Goal: Information Seeking & Learning: Learn about a topic

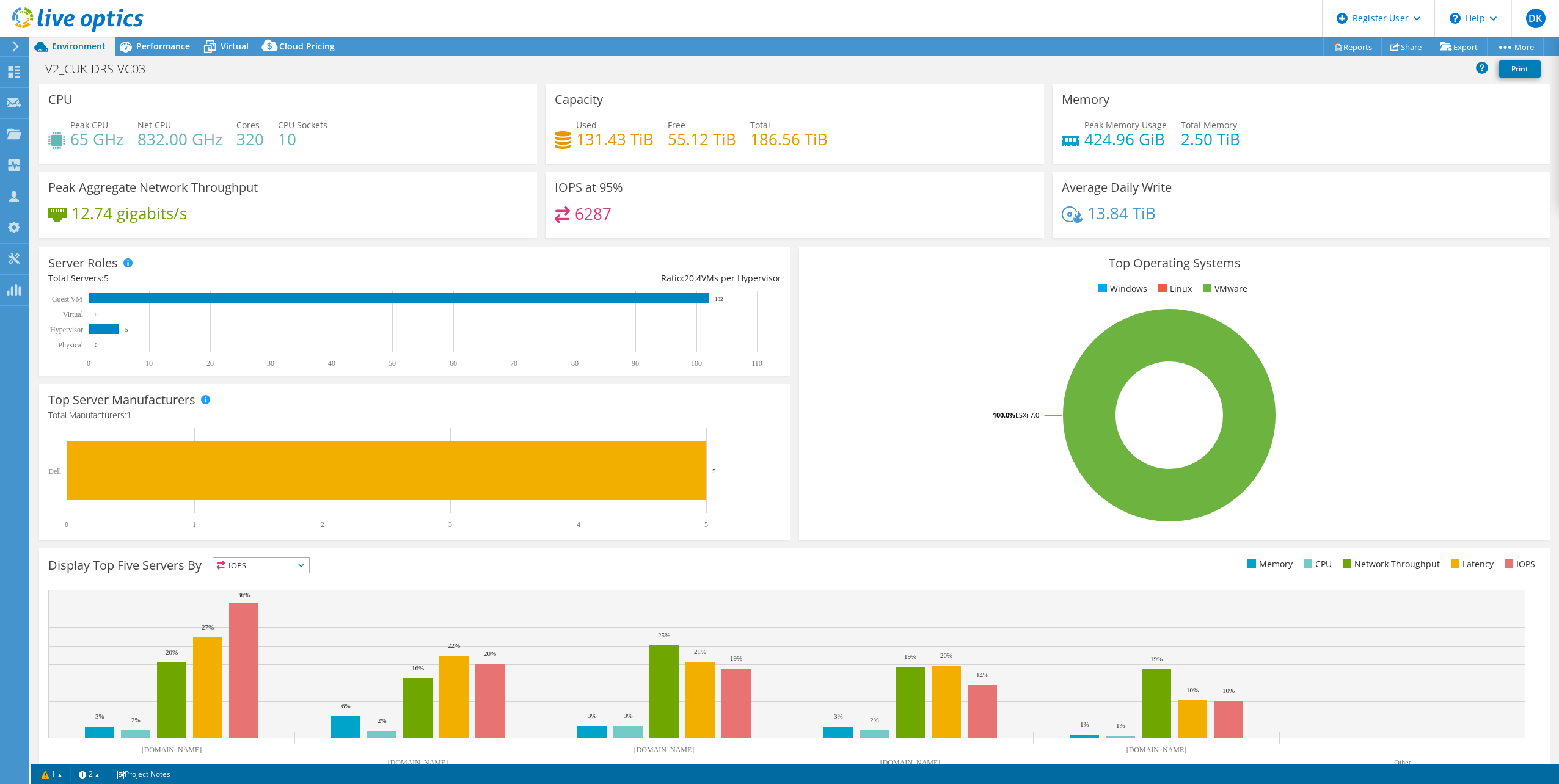
select select "USD"
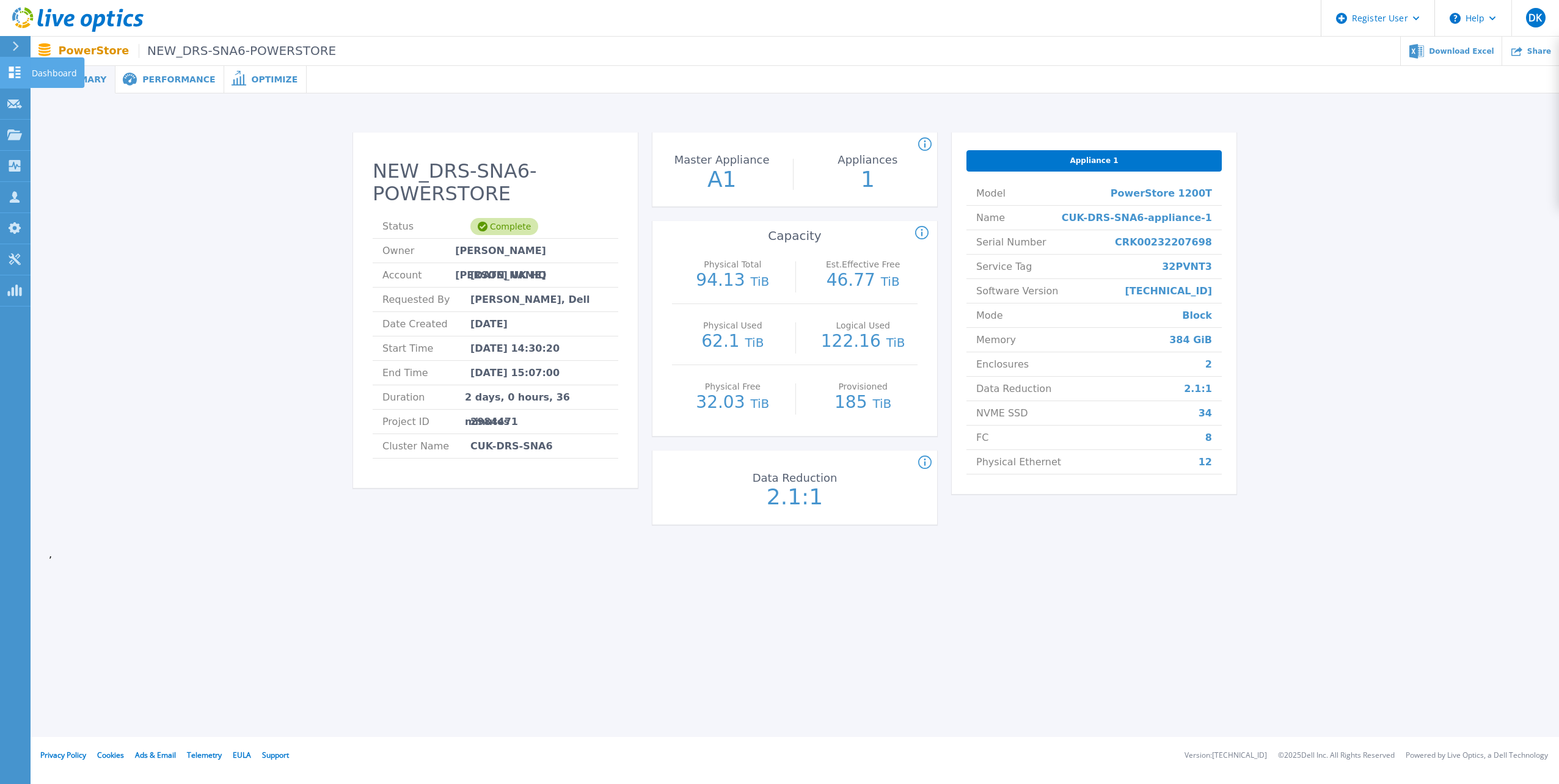
click at [15, 73] on icon at bounding box center [14, 72] width 14 height 11
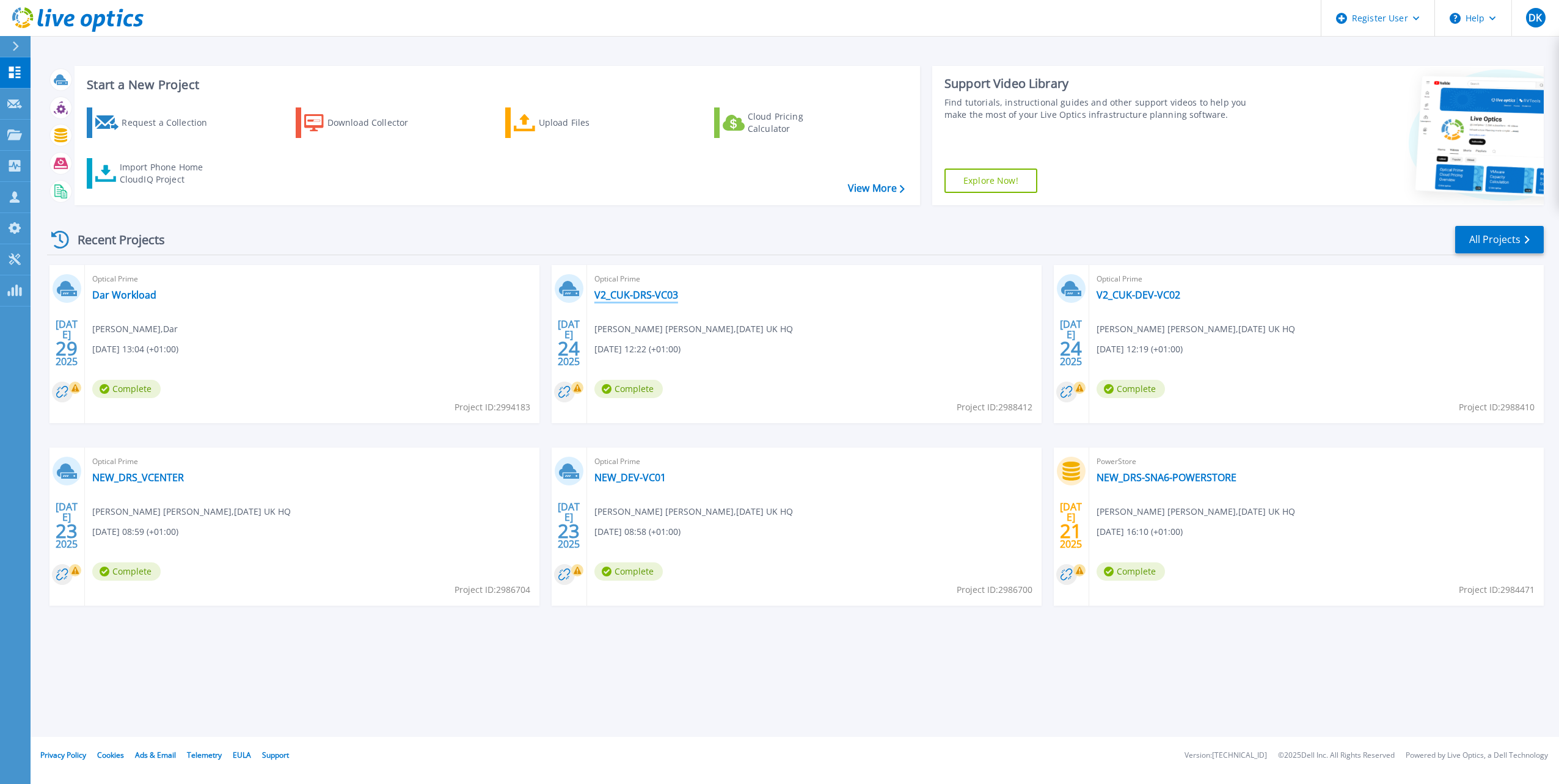
click at [664, 294] on link "V2_CUK-DRS-VC03" at bounding box center [636, 295] width 84 height 12
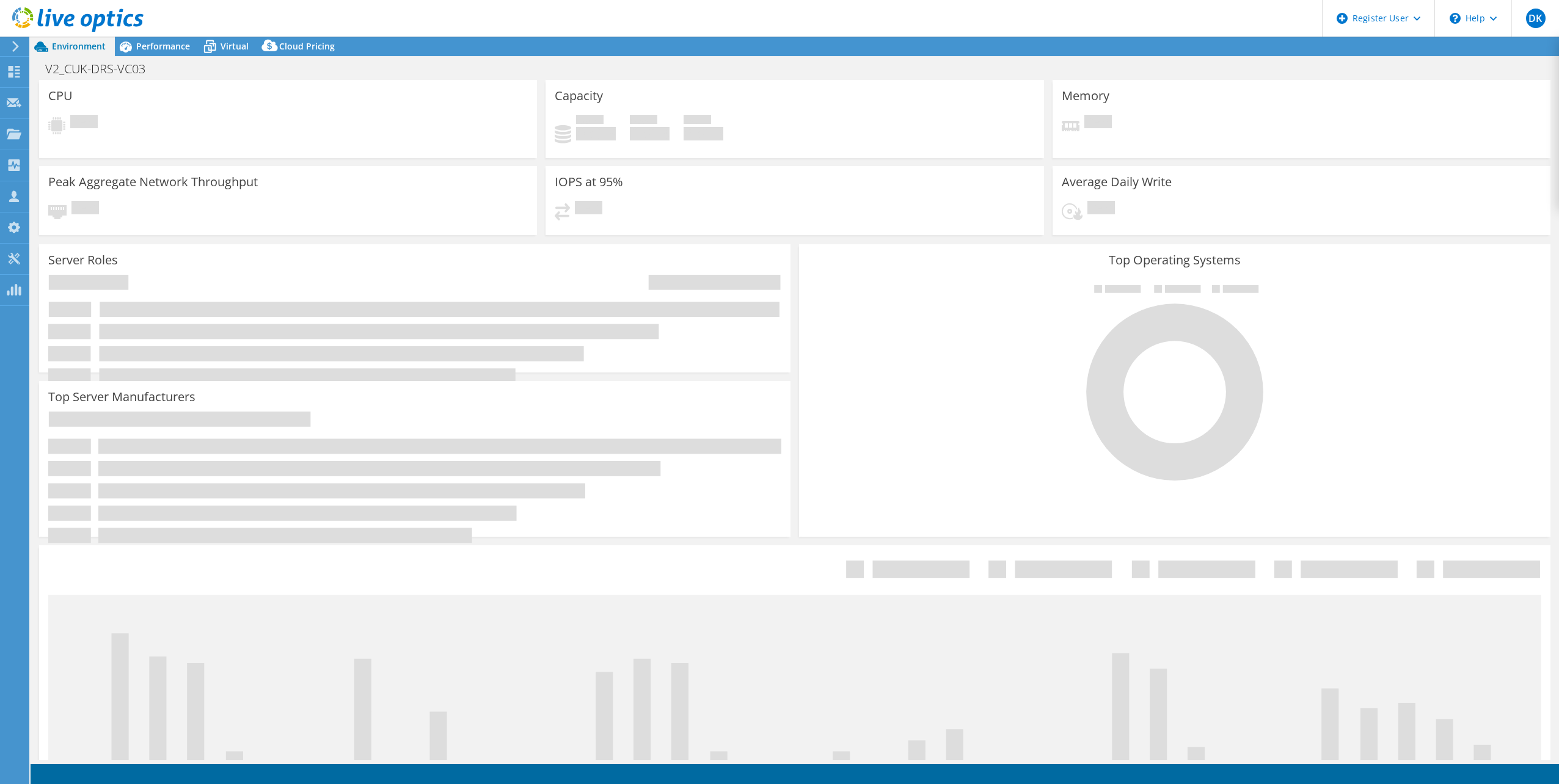
select select "EULondon"
select select "GBP"
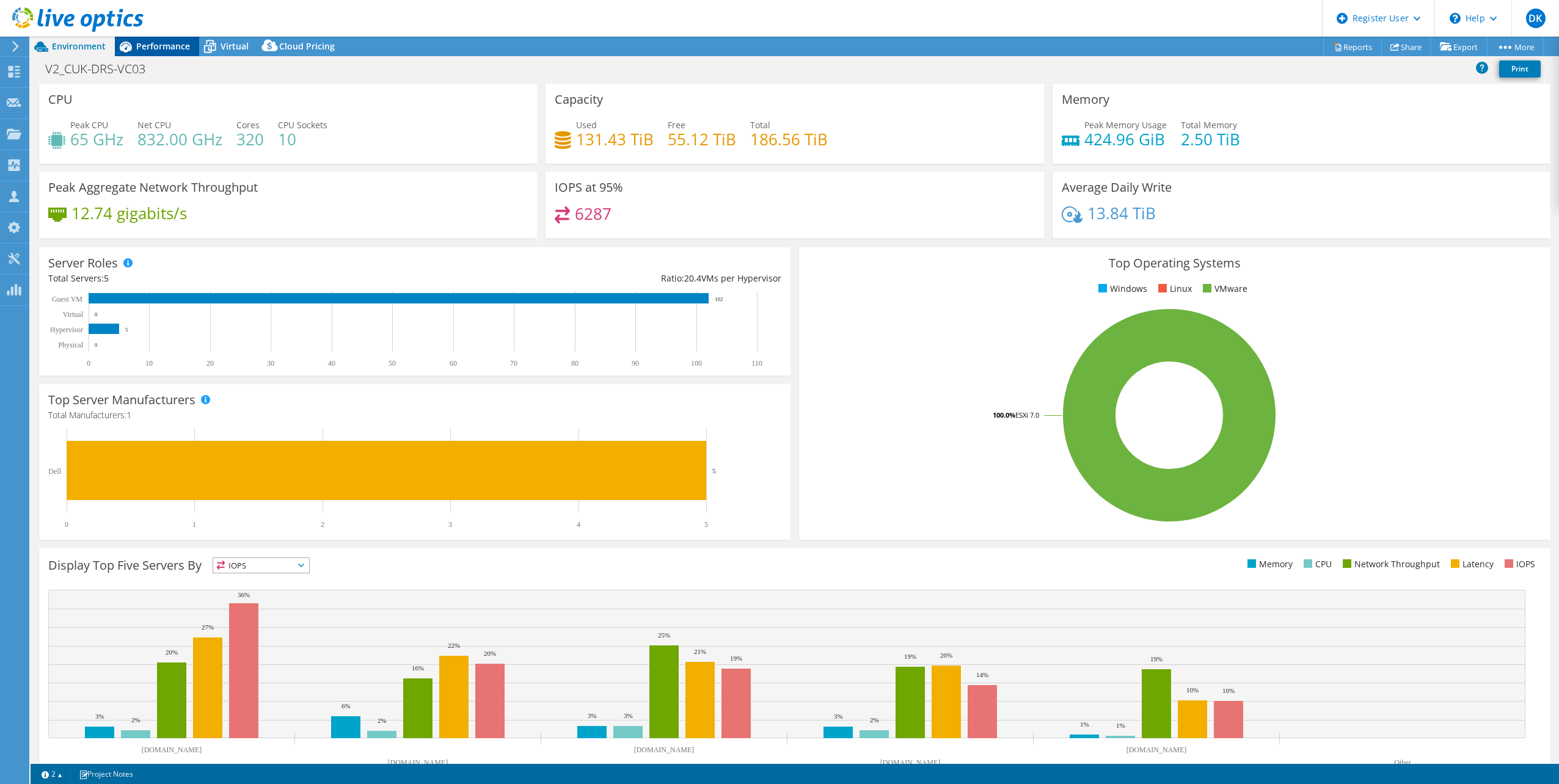
click at [169, 44] on span "Performance" at bounding box center [162, 46] width 54 height 11
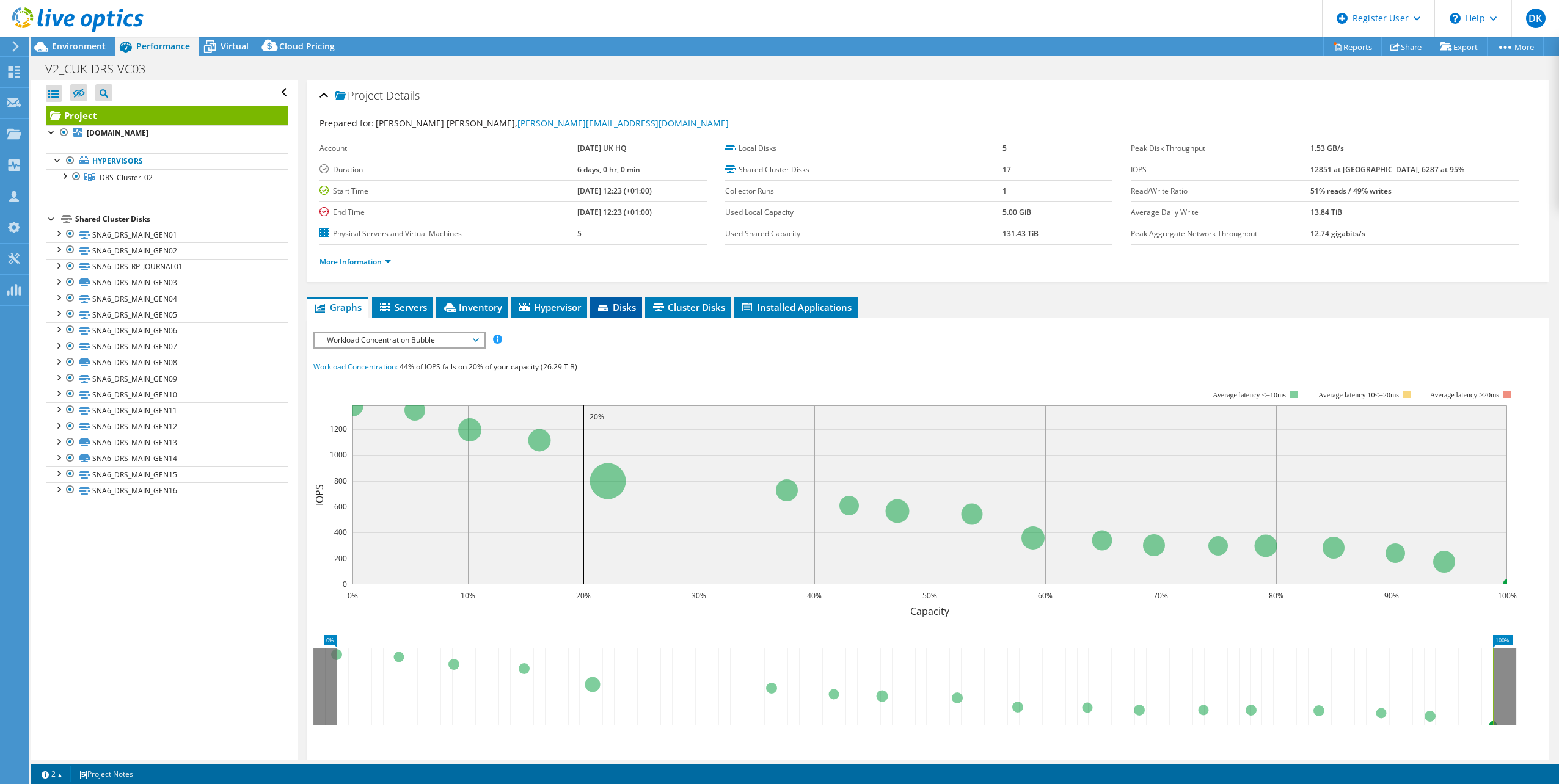
click at [618, 310] on span "Disks" at bounding box center [615, 307] width 39 height 12
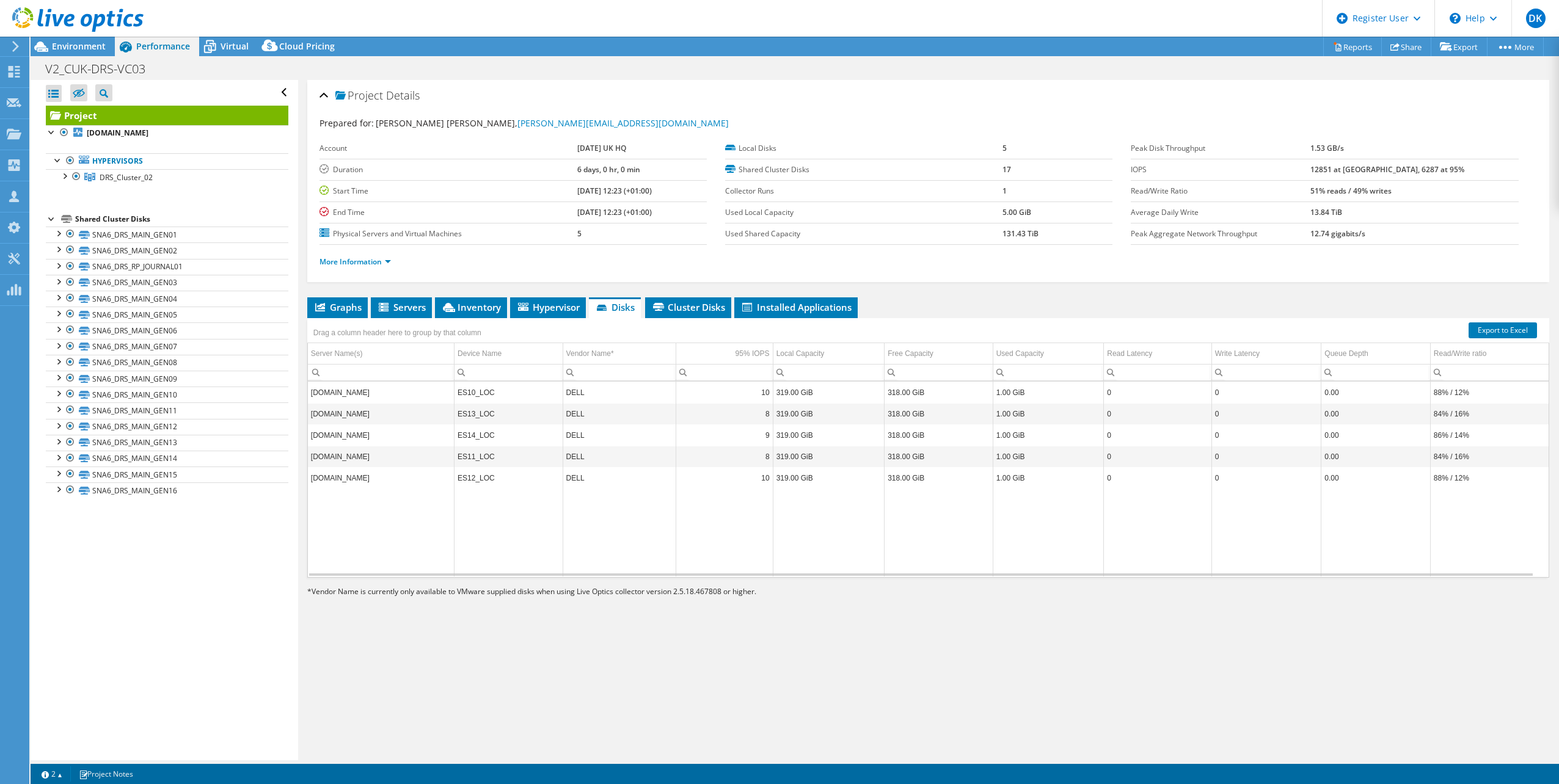
drag, startPoint x: 1038, startPoint y: 236, endPoint x: 987, endPoint y: 235, distance: 51.0
click at [987, 235] on tr "Used Shared Capacity 131.43 TiB" at bounding box center [918, 234] width 387 height 21
click at [688, 307] on span "Cluster Disks" at bounding box center [688, 307] width 74 height 12
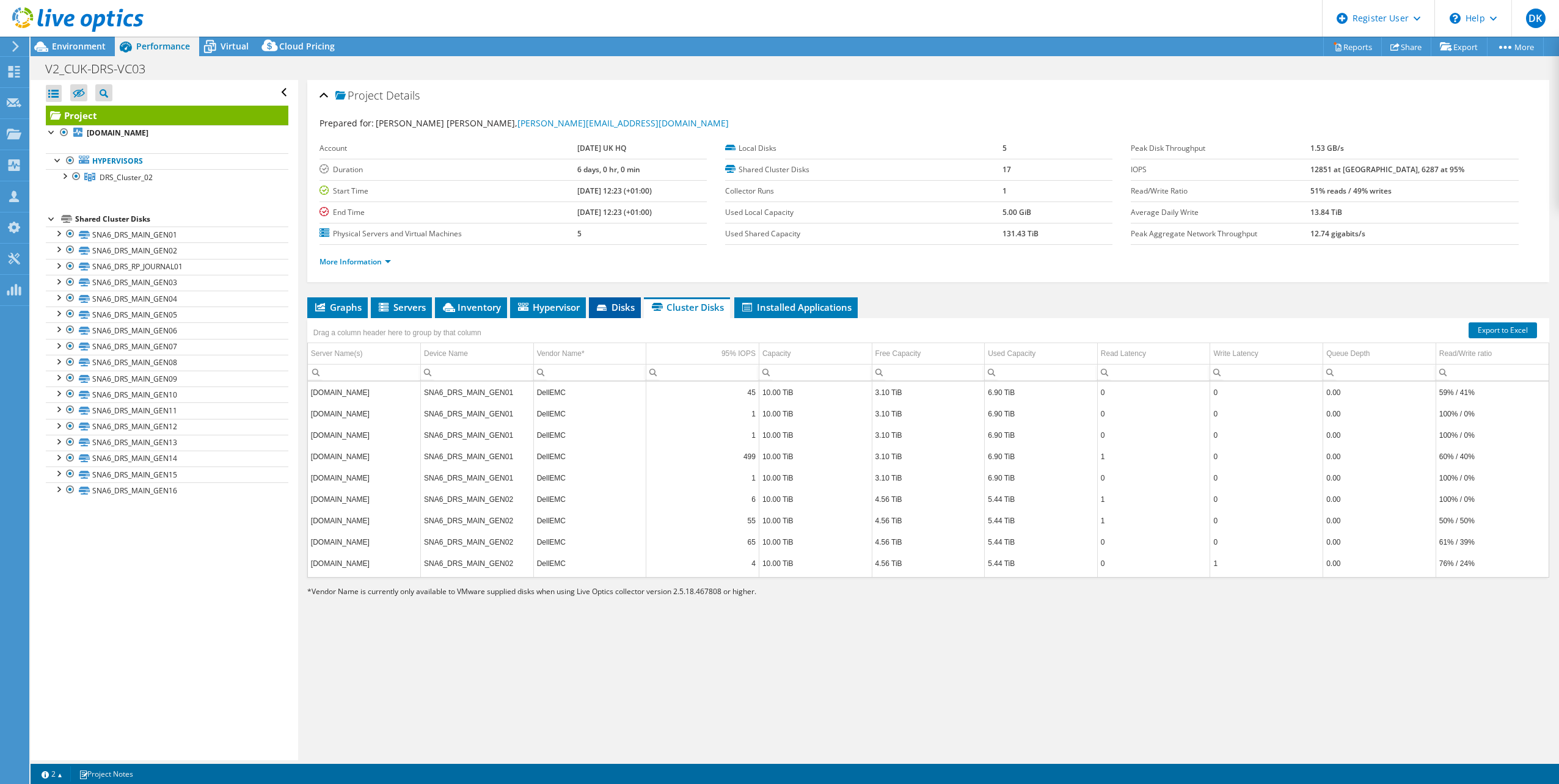
click at [626, 309] on span "Disks" at bounding box center [615, 307] width 39 height 12
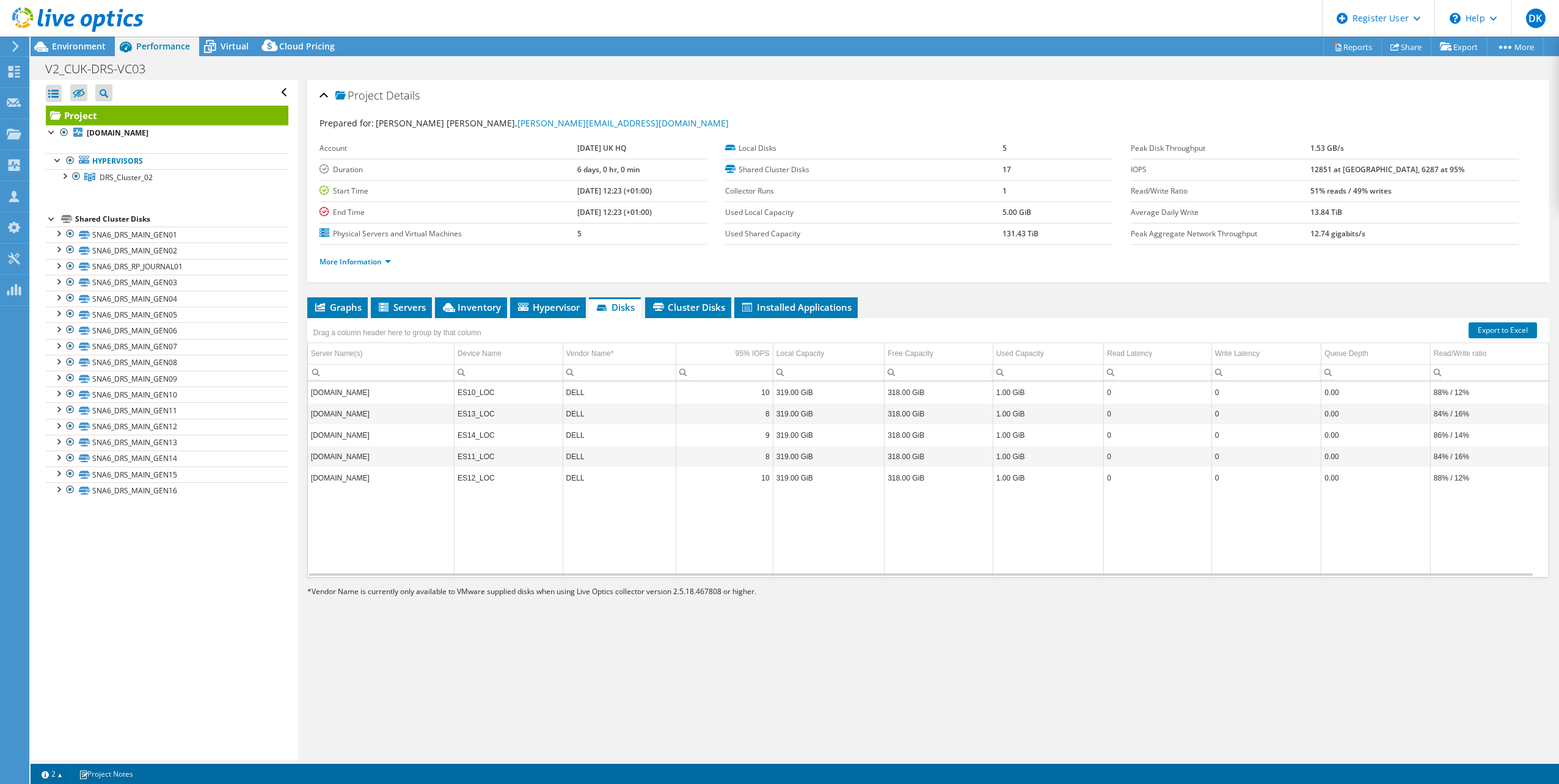
drag, startPoint x: 1040, startPoint y: 232, endPoint x: 992, endPoint y: 236, distance: 48.2
click at [992, 236] on tr "Used Shared Capacity 131.43 TiB" at bounding box center [918, 234] width 387 height 21
click at [115, 180] on span "DRS_Cluster_02" at bounding box center [126, 177] width 53 height 11
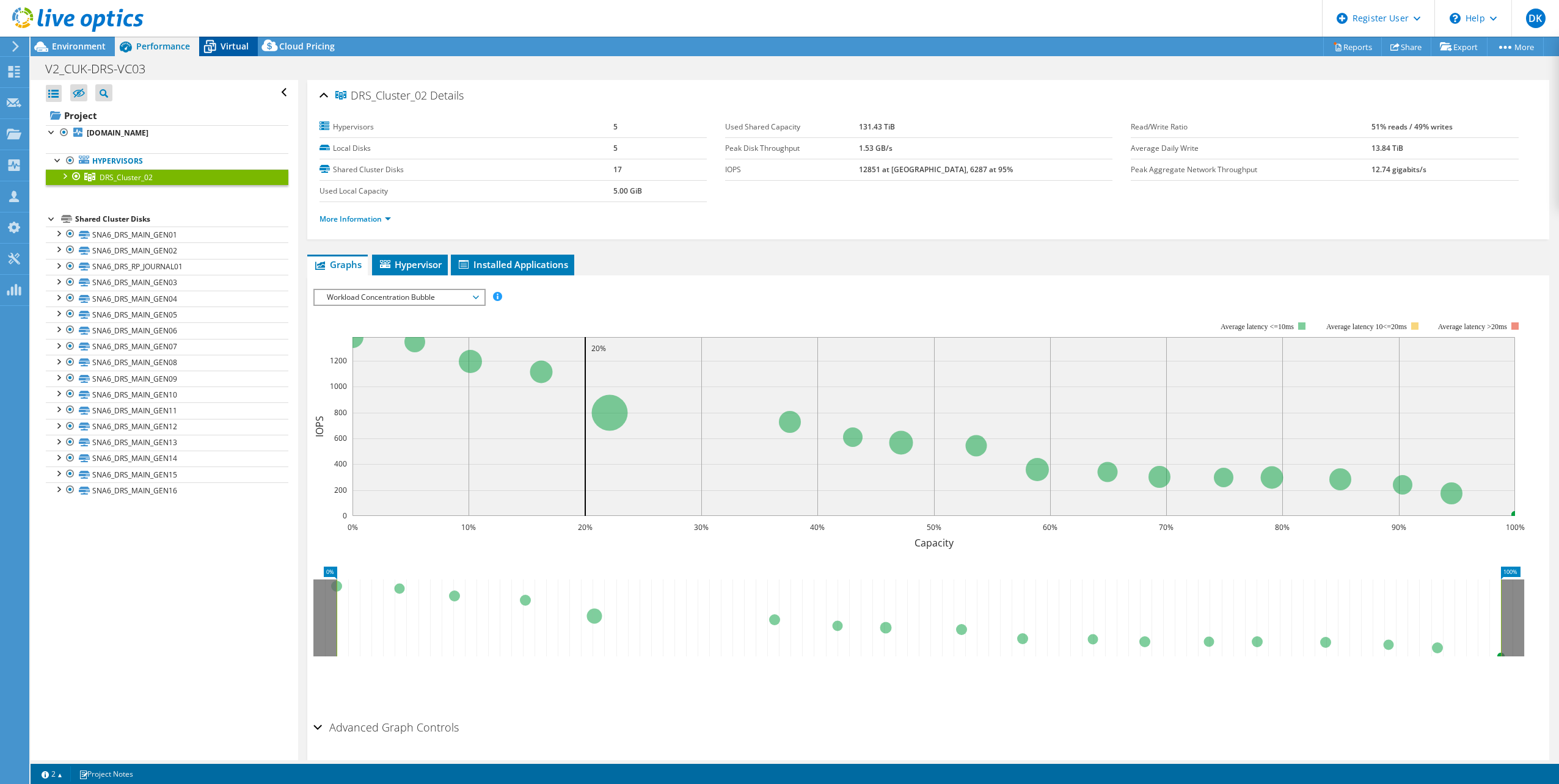
click at [238, 45] on span "Virtual" at bounding box center [234, 46] width 28 height 11
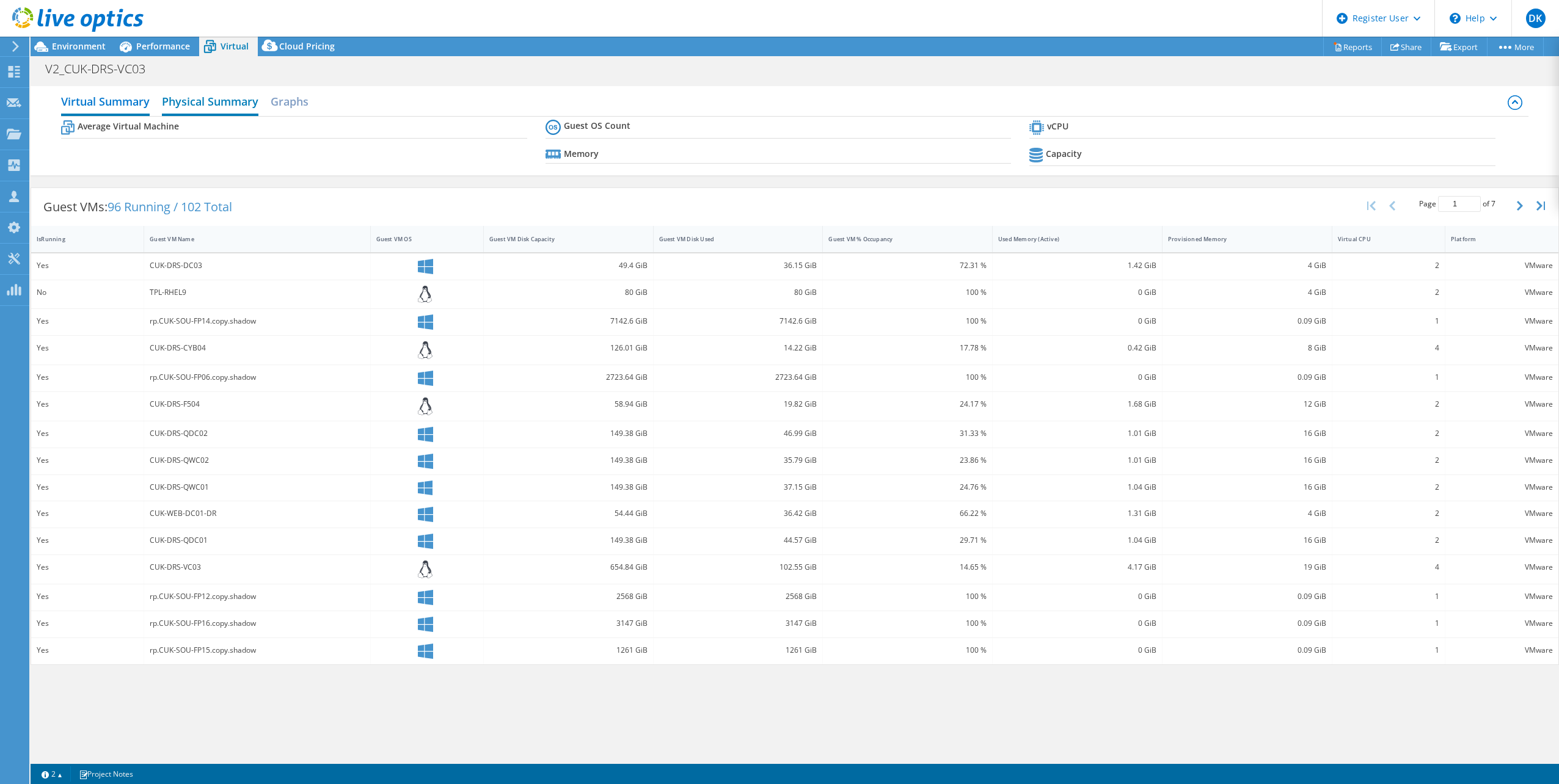
click at [215, 102] on h2 "Physical Summary" at bounding box center [210, 103] width 97 height 27
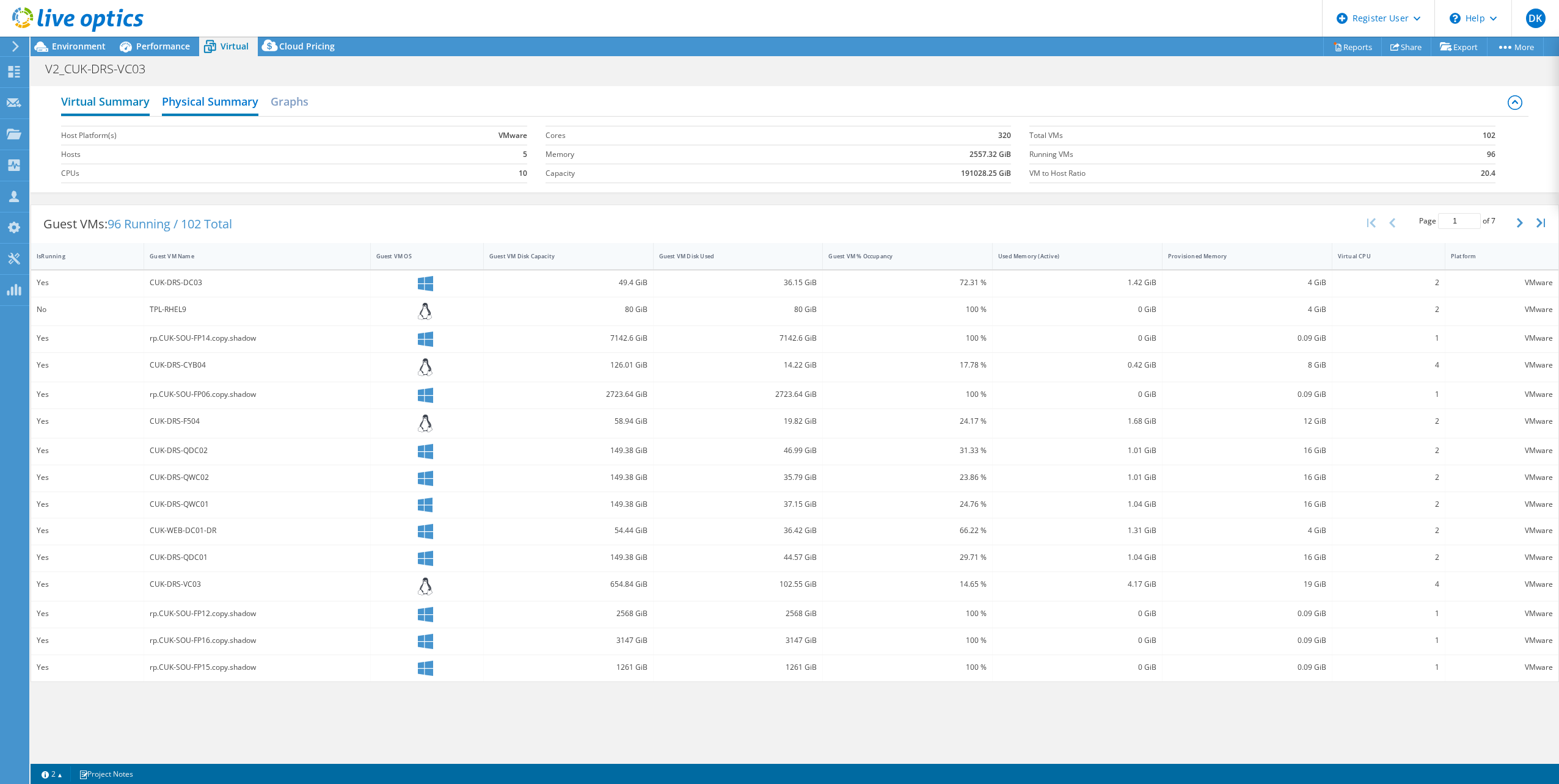
click at [117, 101] on h2 "Virtual Summary" at bounding box center [105, 103] width 89 height 27
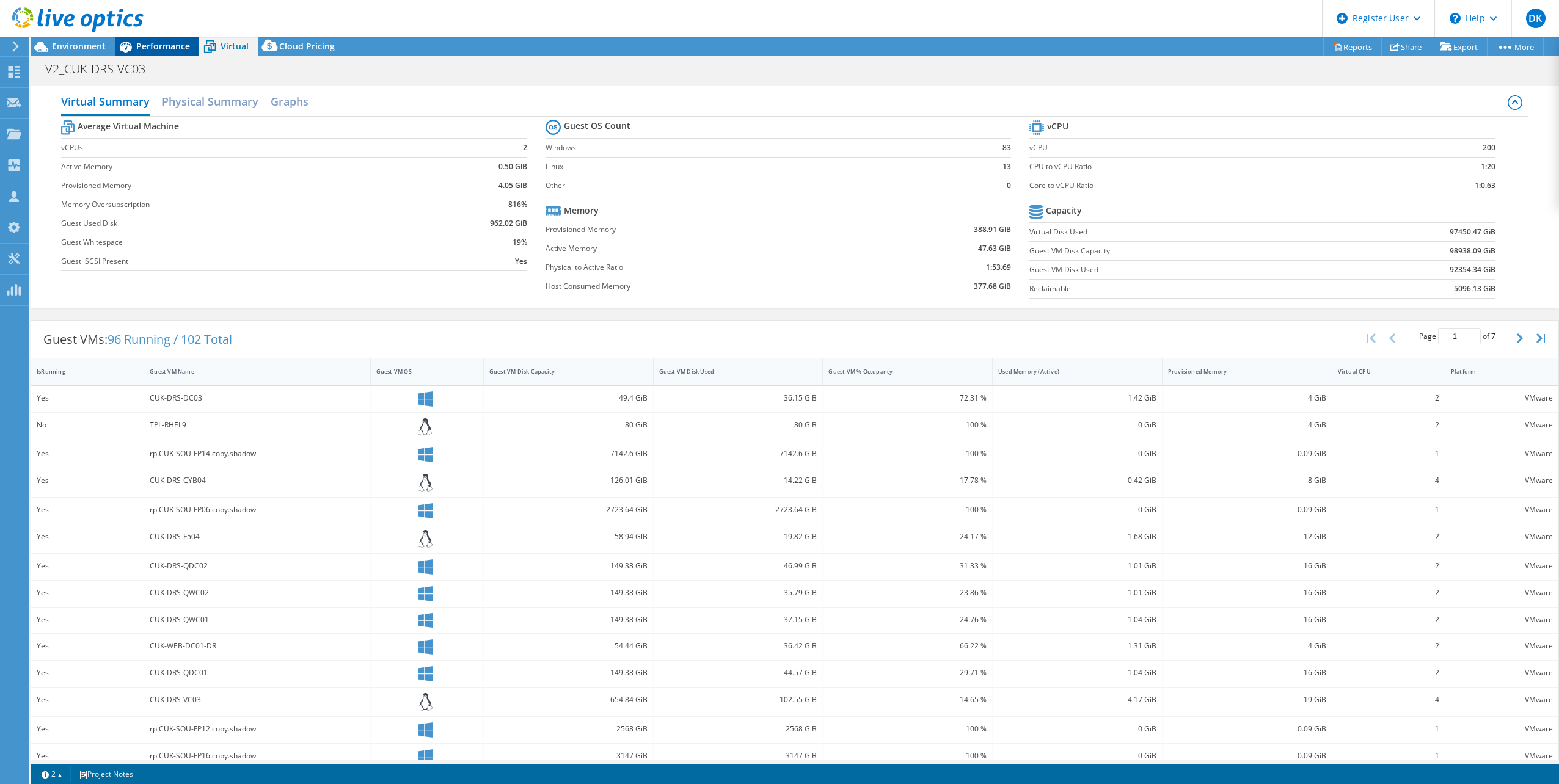
click at [159, 40] on span "Performance" at bounding box center [162, 46] width 54 height 11
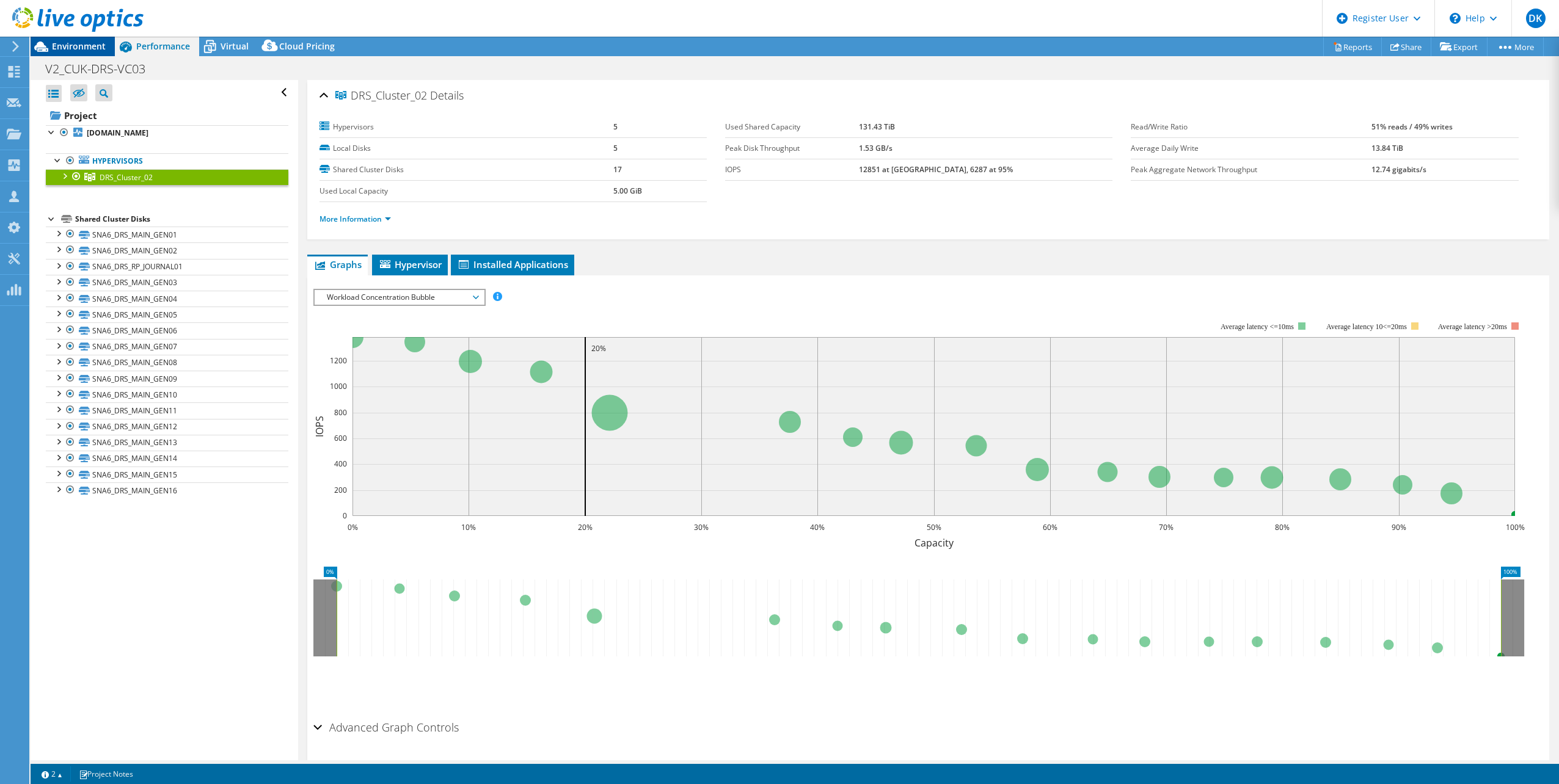
click at [72, 44] on span "Environment" at bounding box center [79, 46] width 54 height 11
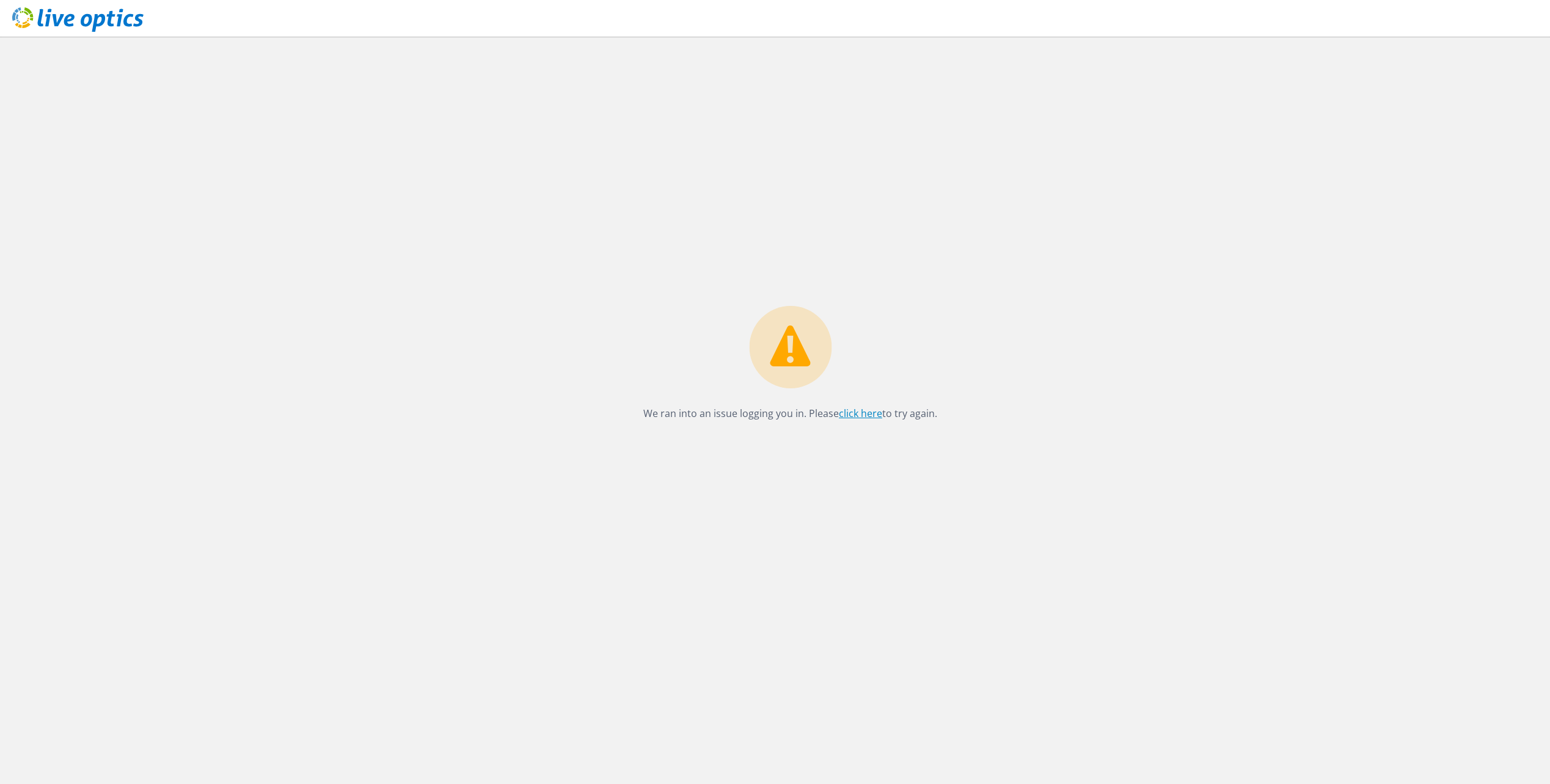
click at [854, 409] on link "click here" at bounding box center [860, 413] width 44 height 14
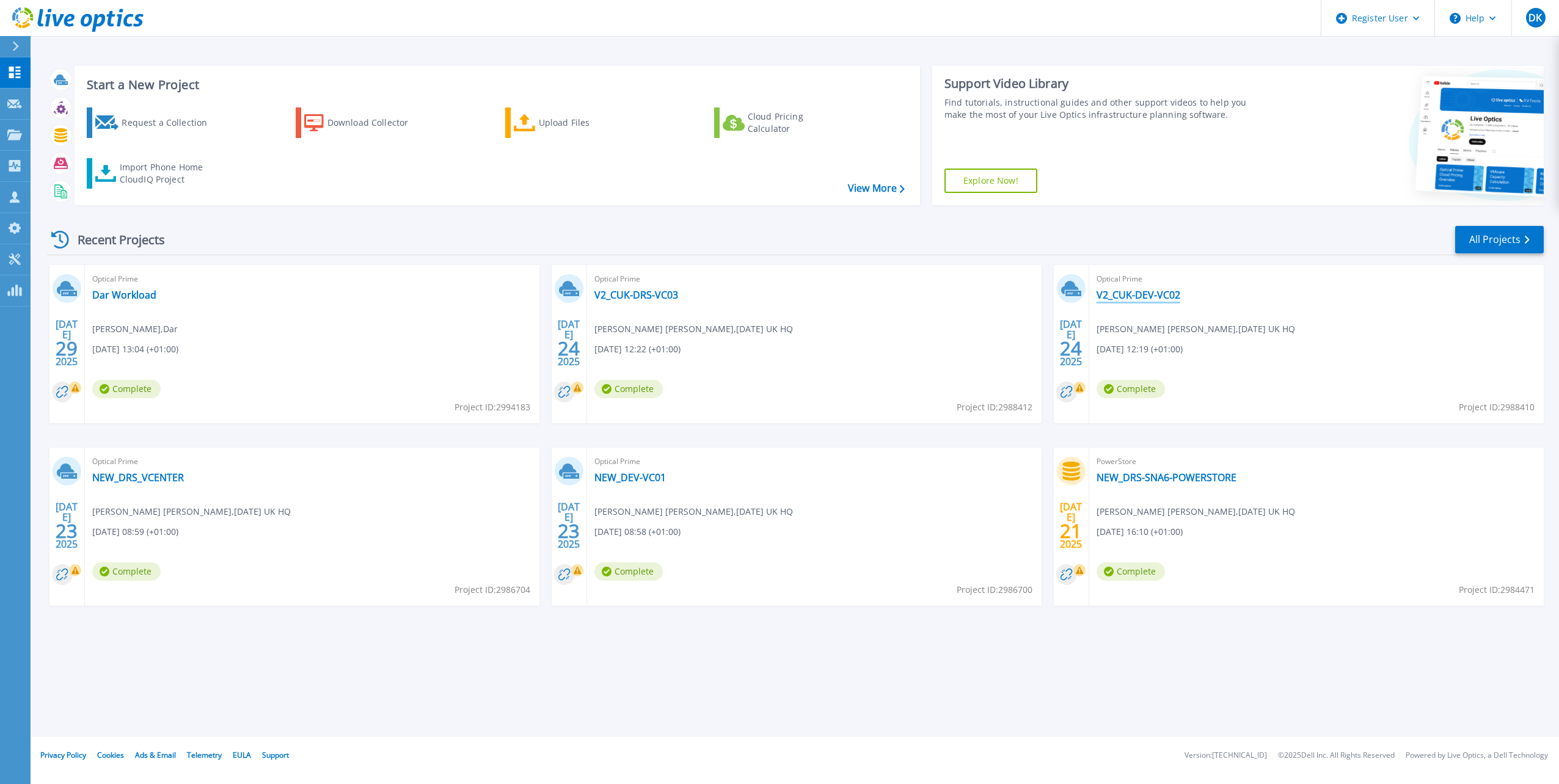
click at [1162, 297] on link "V2_CUK-DEV-VC02" at bounding box center [1138, 295] width 84 height 12
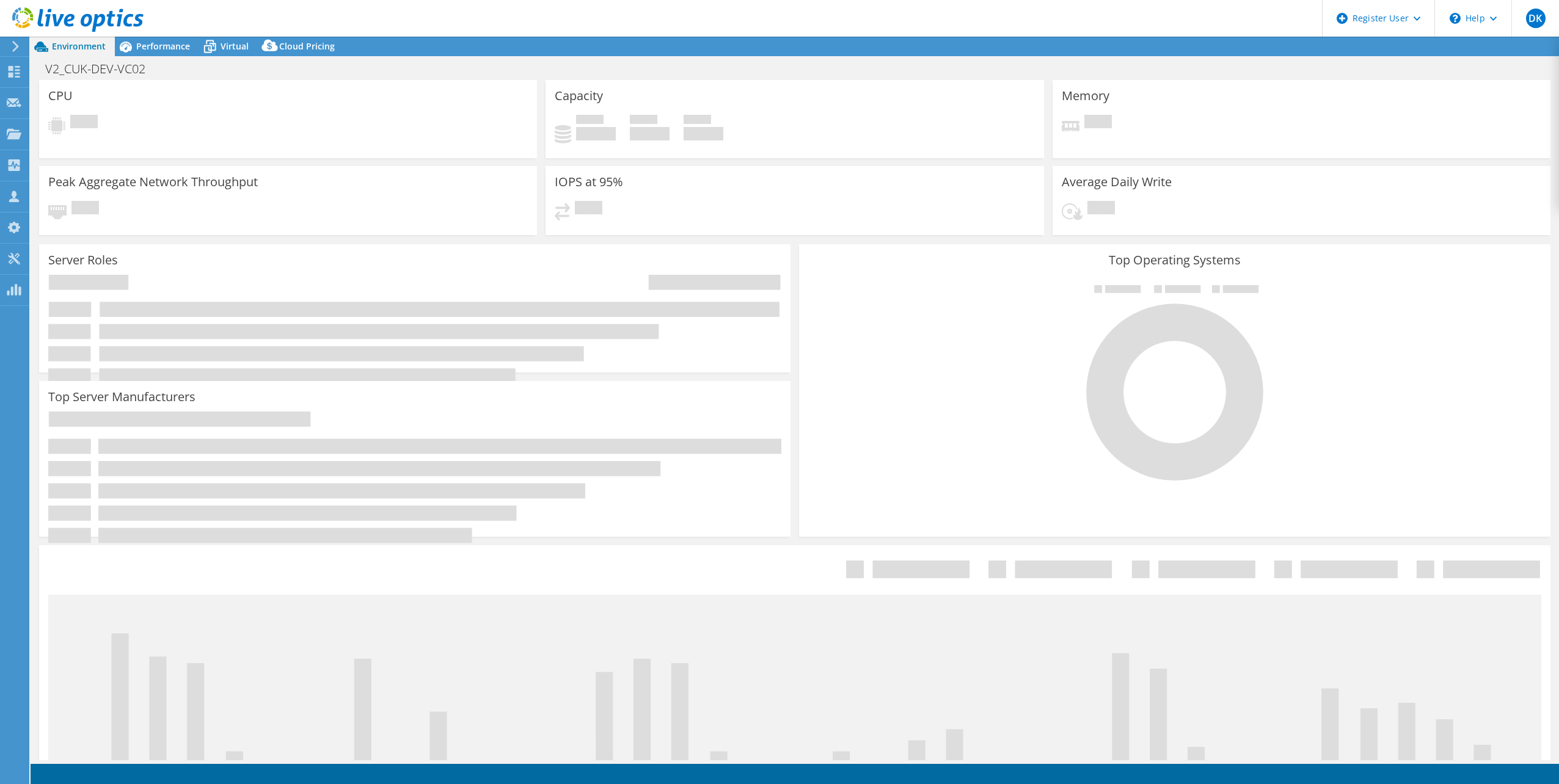
select select "USD"
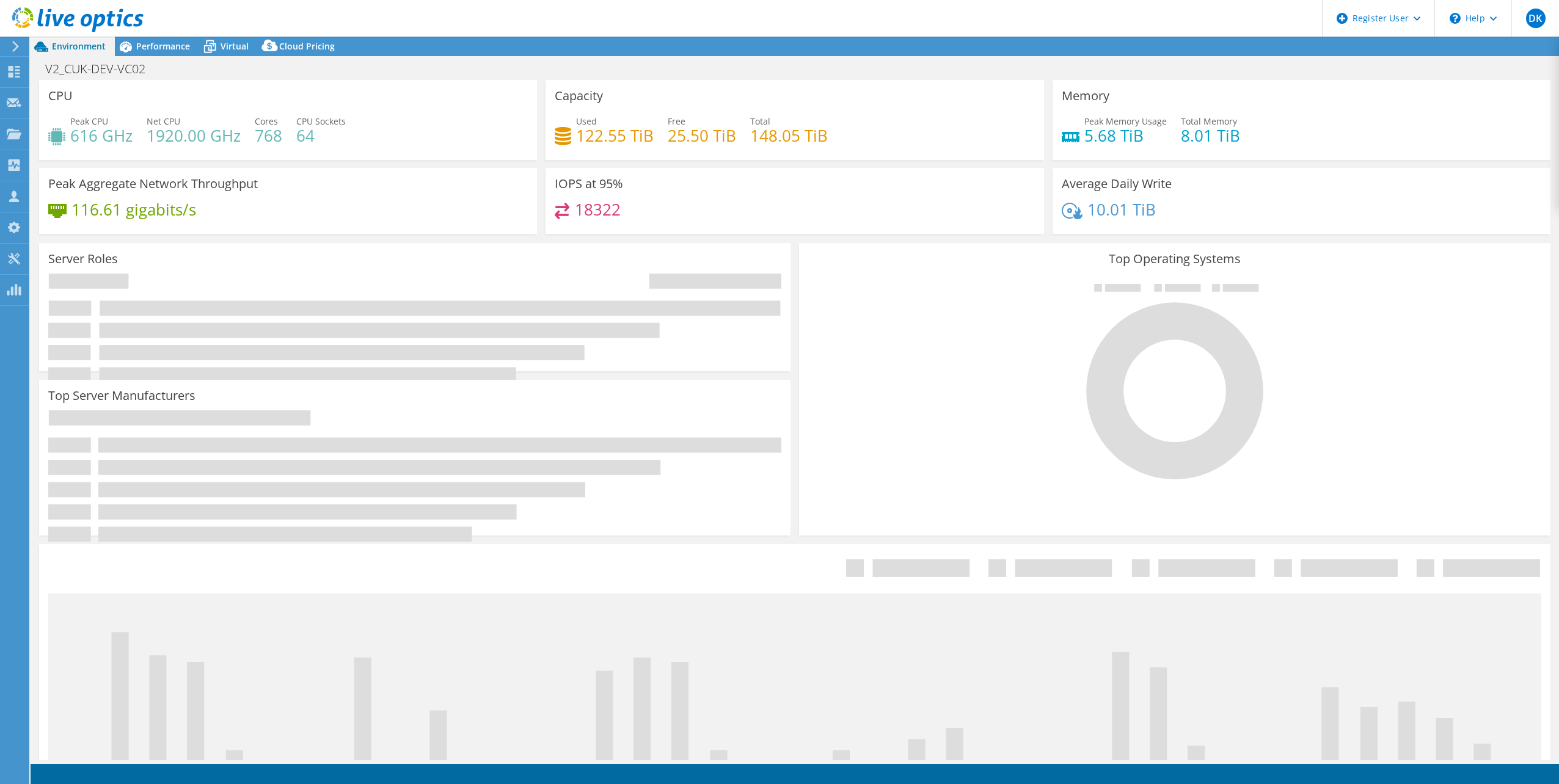
select select "EULondon"
select select "GBP"
